Goal: Register for event/course

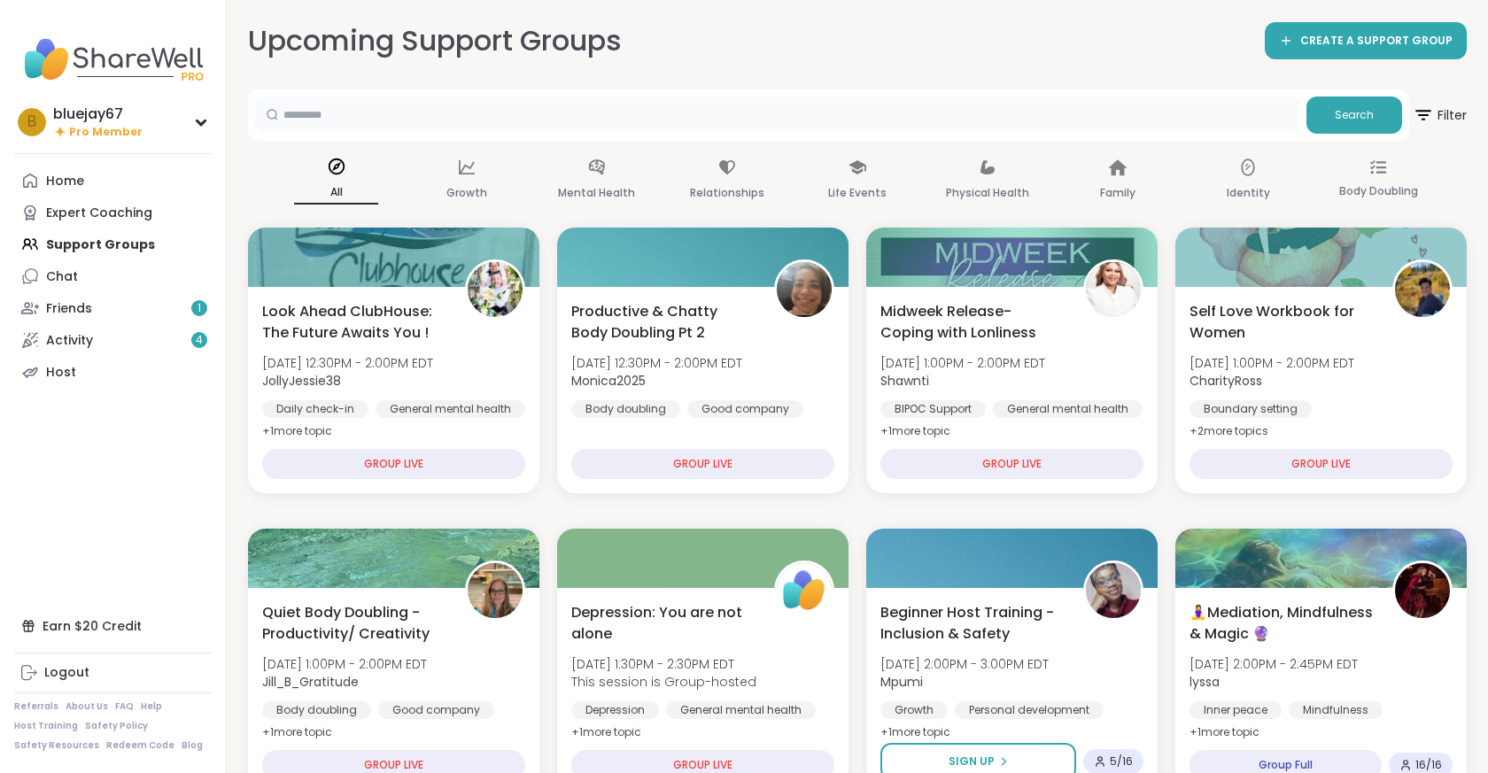
click at [801, 114] on input "text" at bounding box center [777, 114] width 1044 height 35
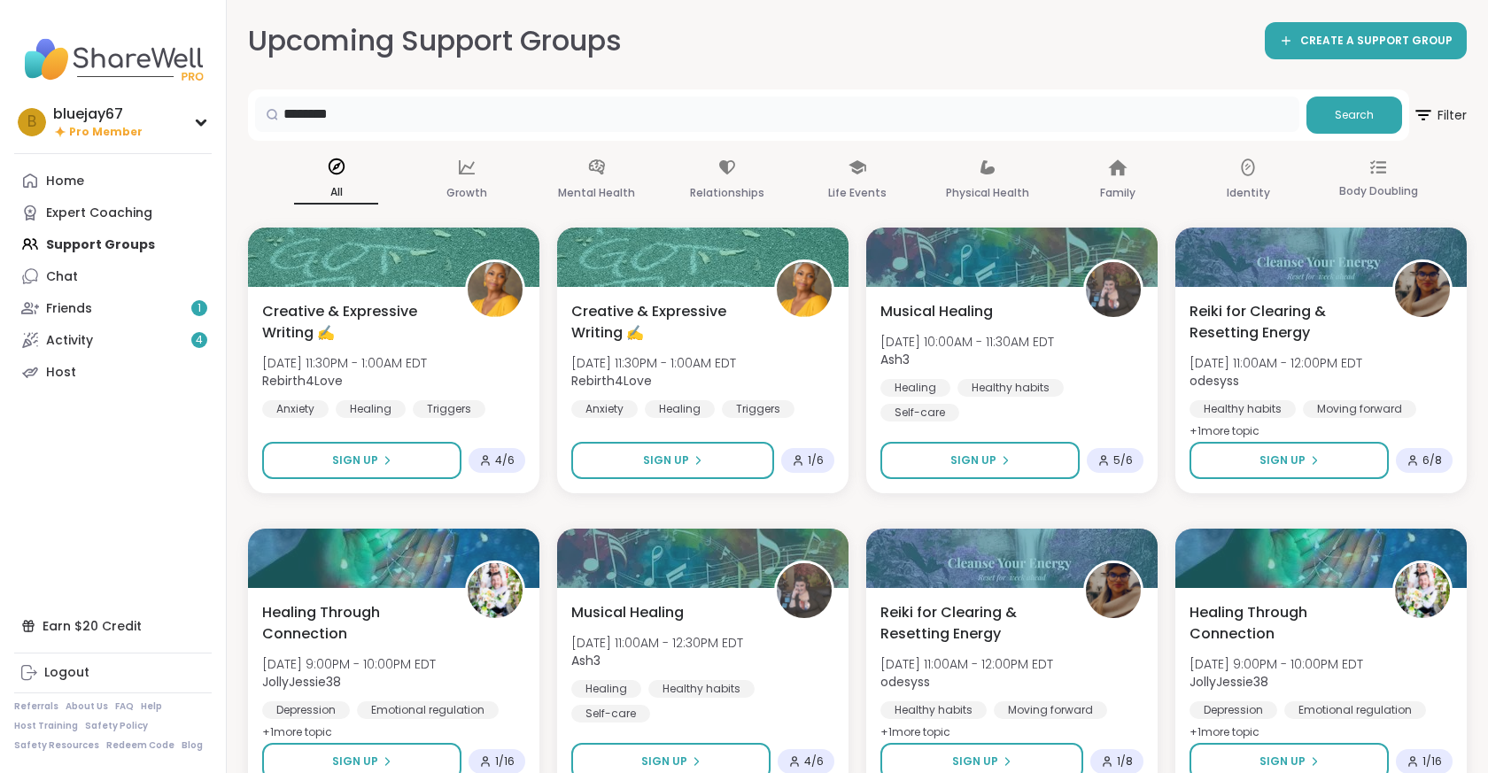
drag, startPoint x: 478, startPoint y: 109, endPoint x: 129, endPoint y: 68, distance: 351.3
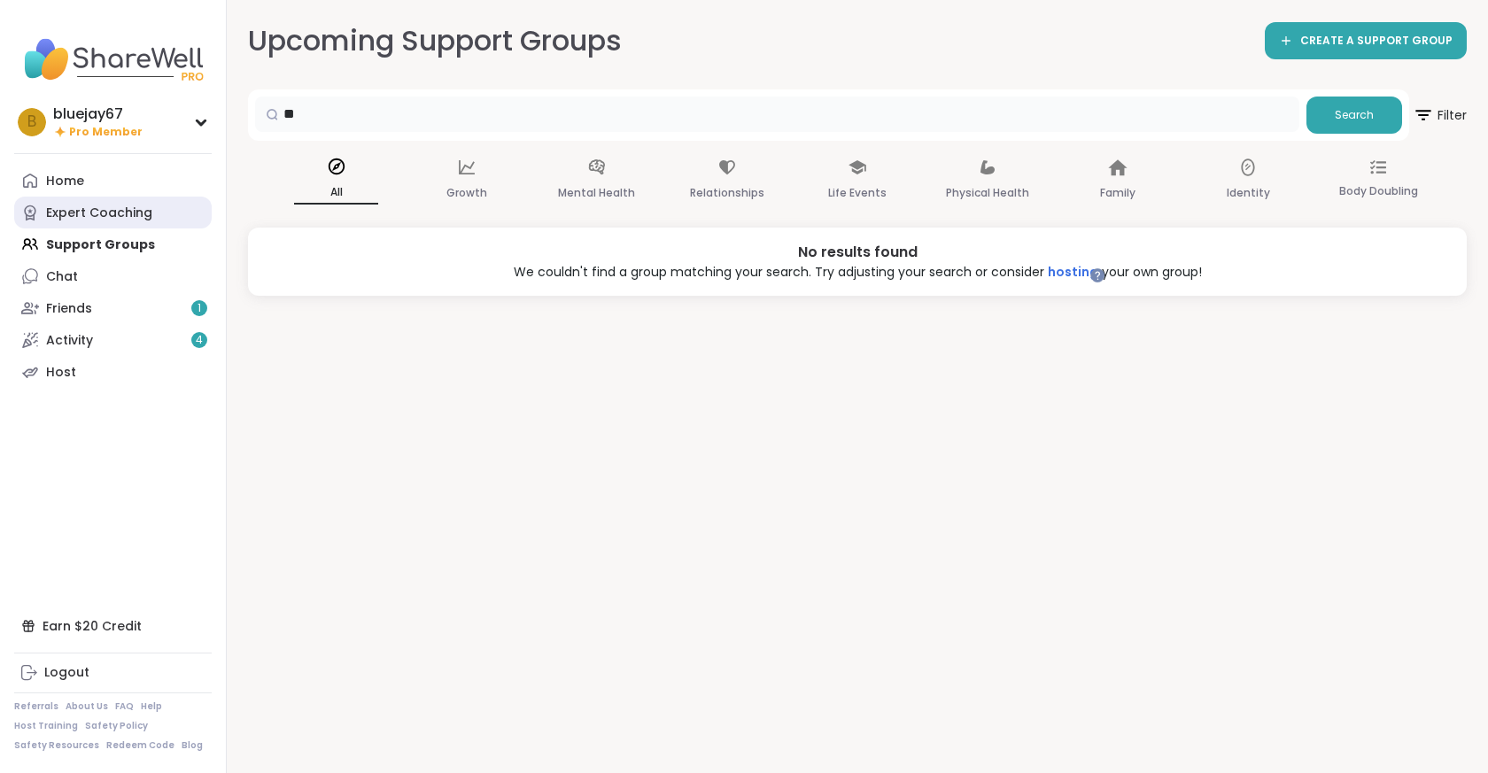
type input "**"
click at [93, 213] on div "Expert Coaching" at bounding box center [99, 214] width 106 height 18
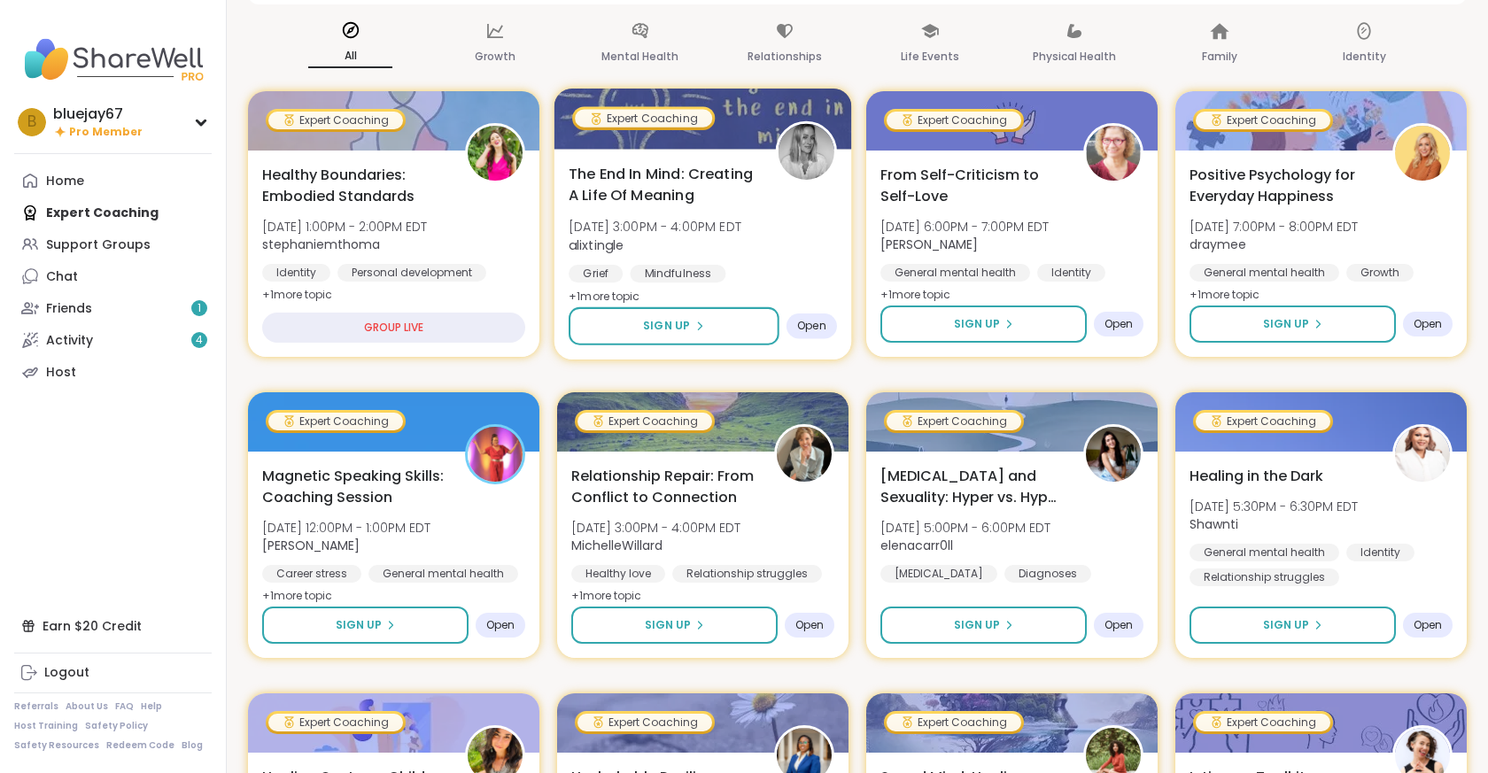
scroll to position [172, 0]
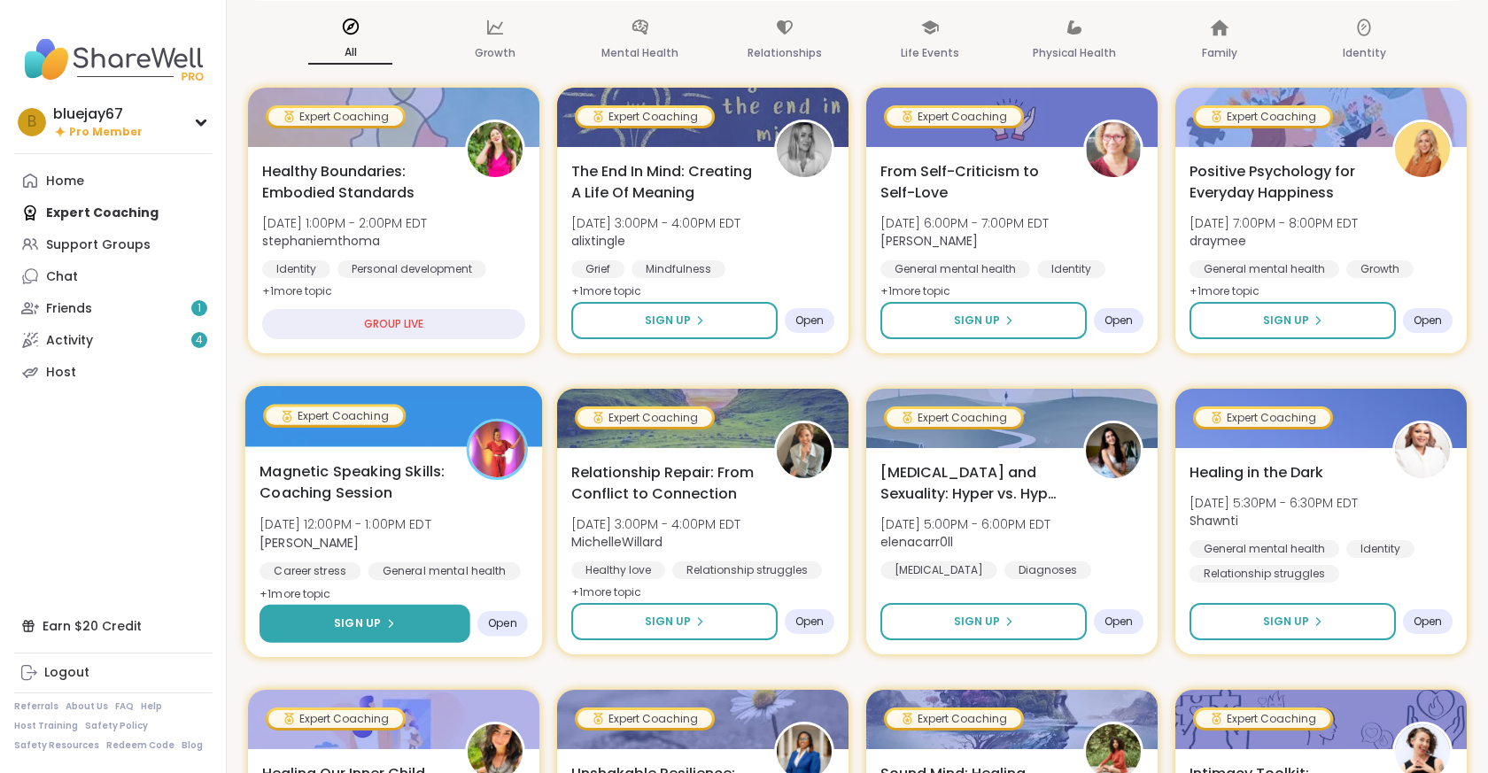
click at [371, 624] on span "Sign Up" at bounding box center [357, 623] width 47 height 16
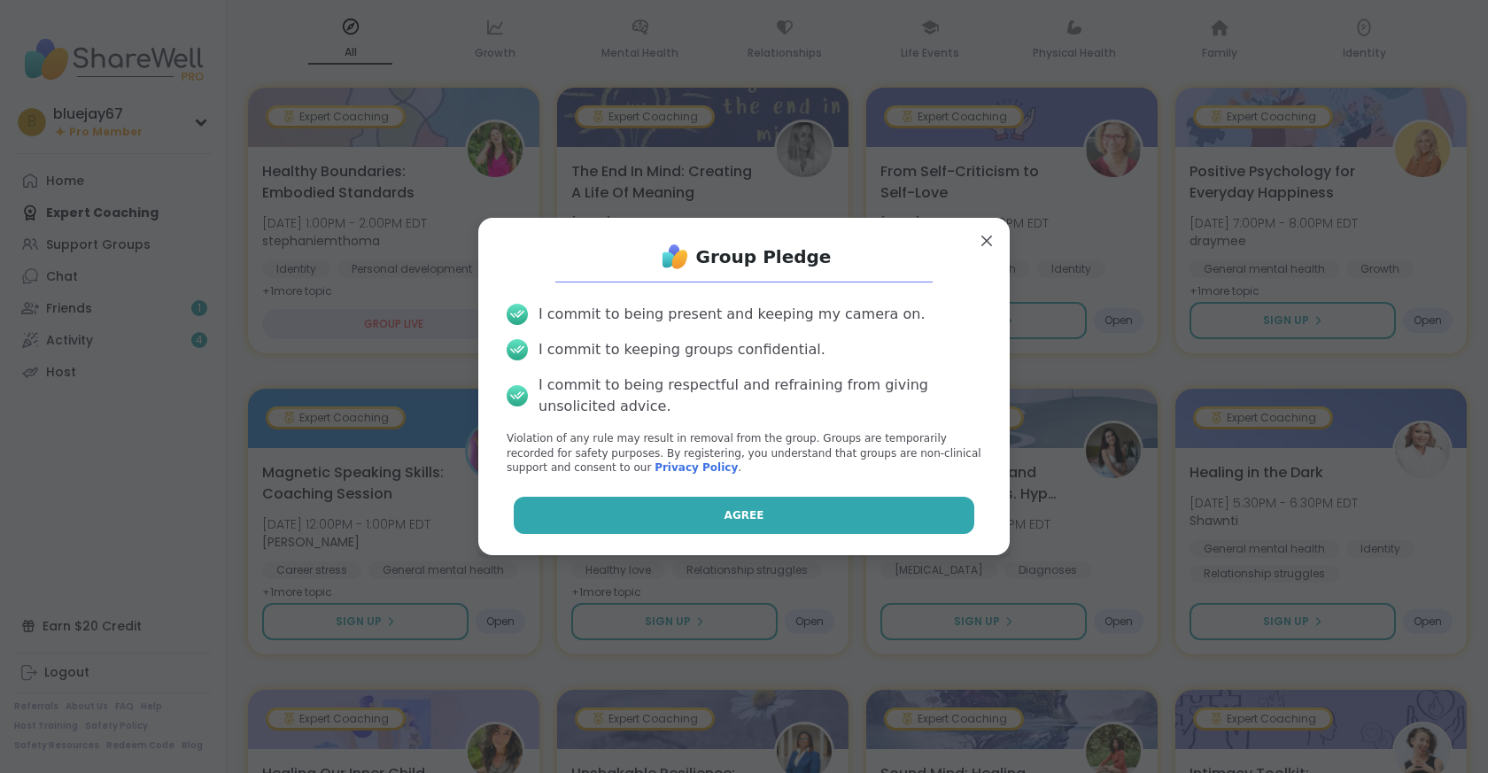
click at [657, 508] on button "Agree" at bounding box center [744, 515] width 461 height 37
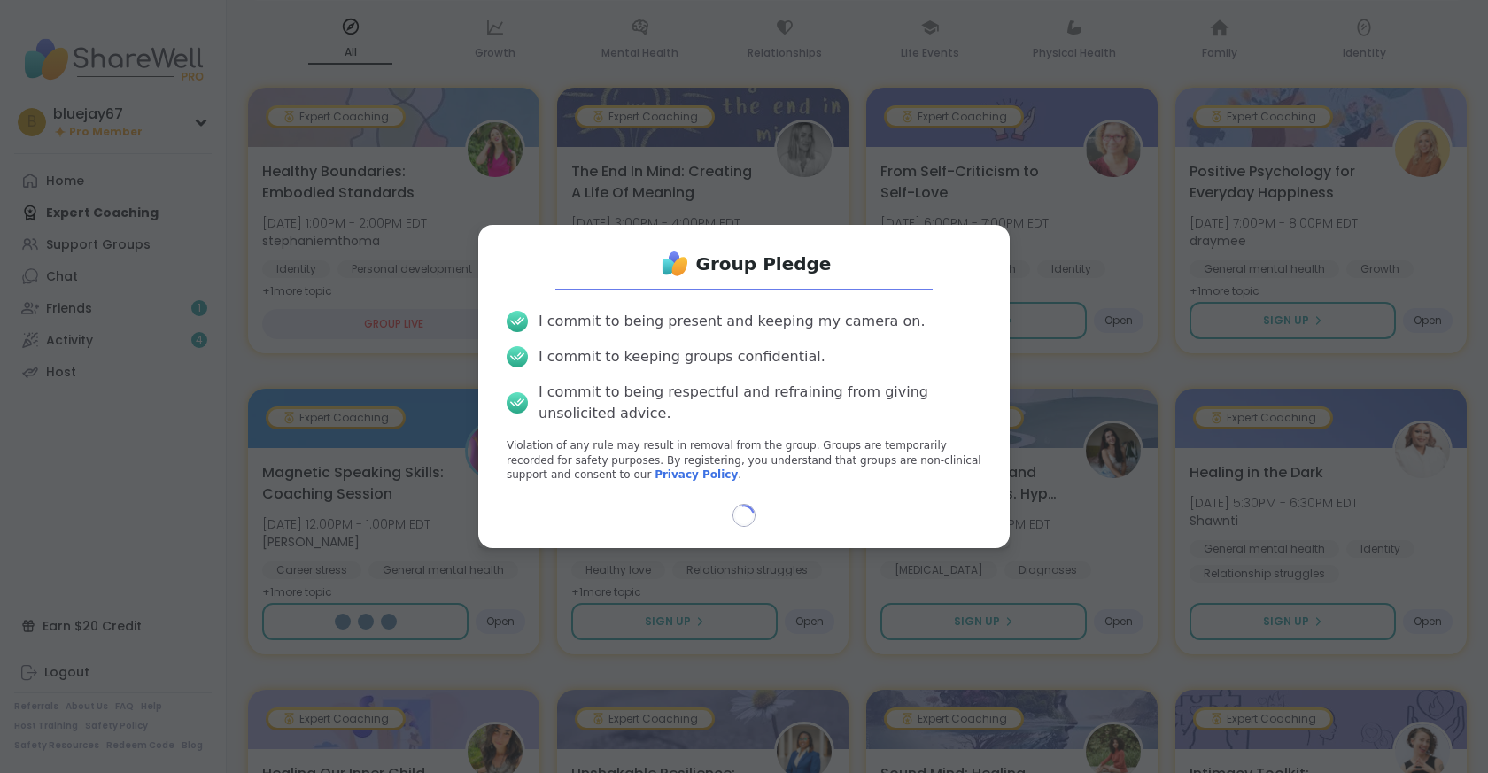
select select "**"
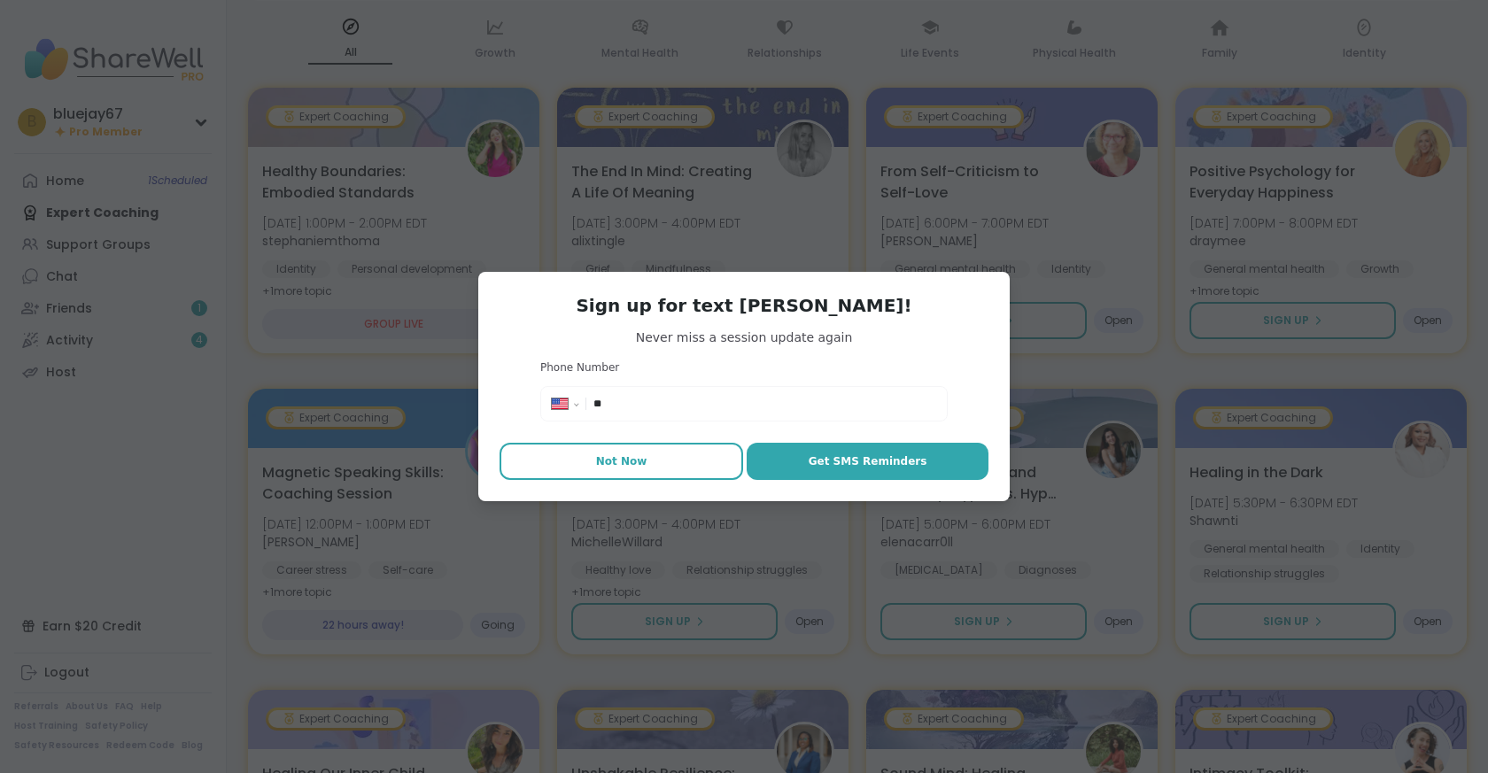
click at [635, 471] on button "Not Now" at bounding box center [621, 461] width 244 height 37
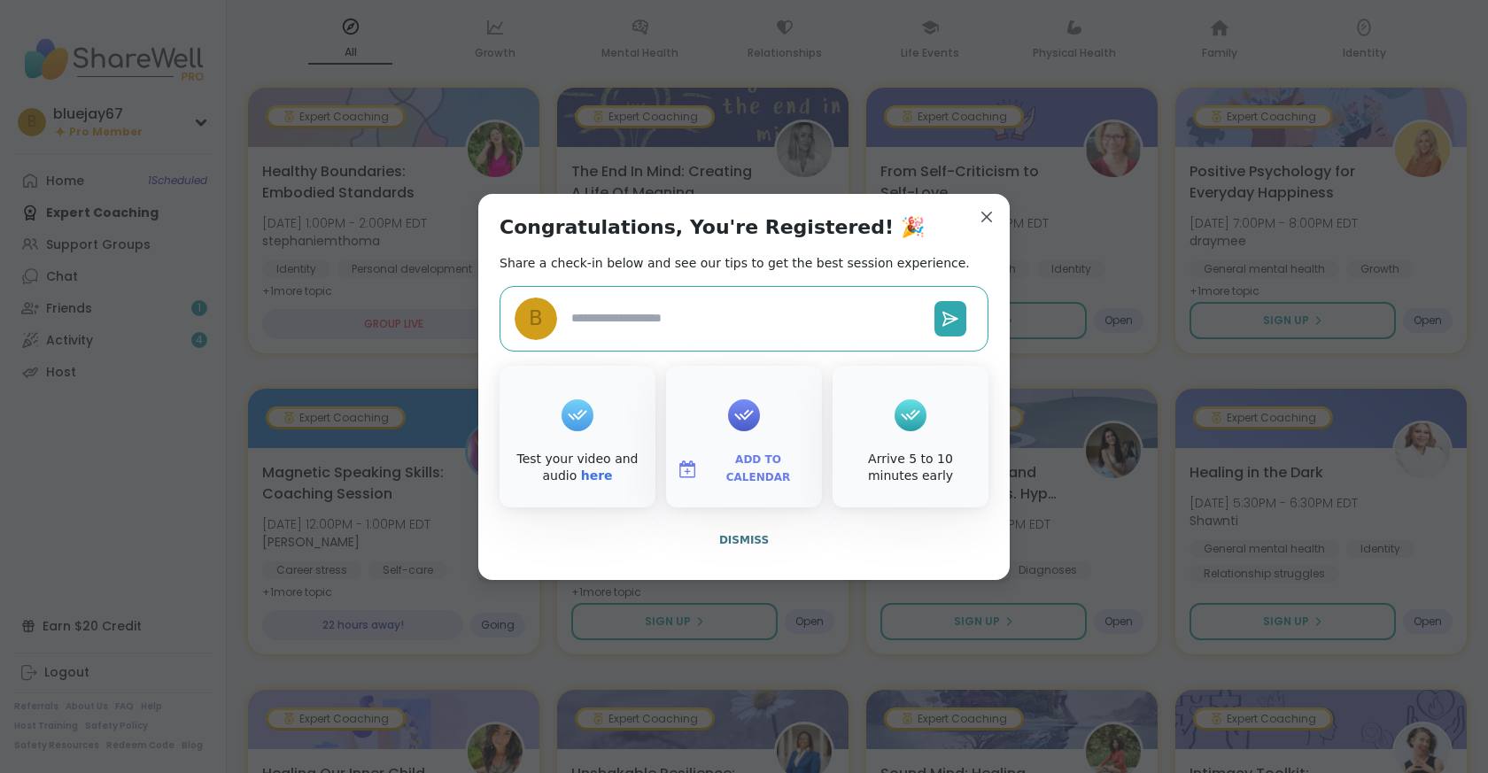
click at [766, 427] on div "Add to Calendar" at bounding box center [744, 437] width 156 height 142
click at [731, 461] on span "Add to Calendar" at bounding box center [758, 469] width 106 height 35
click at [732, 272] on button "Apple Calendar" at bounding box center [744, 270] width 135 height 39
